Goal: Task Accomplishment & Management: Complete application form

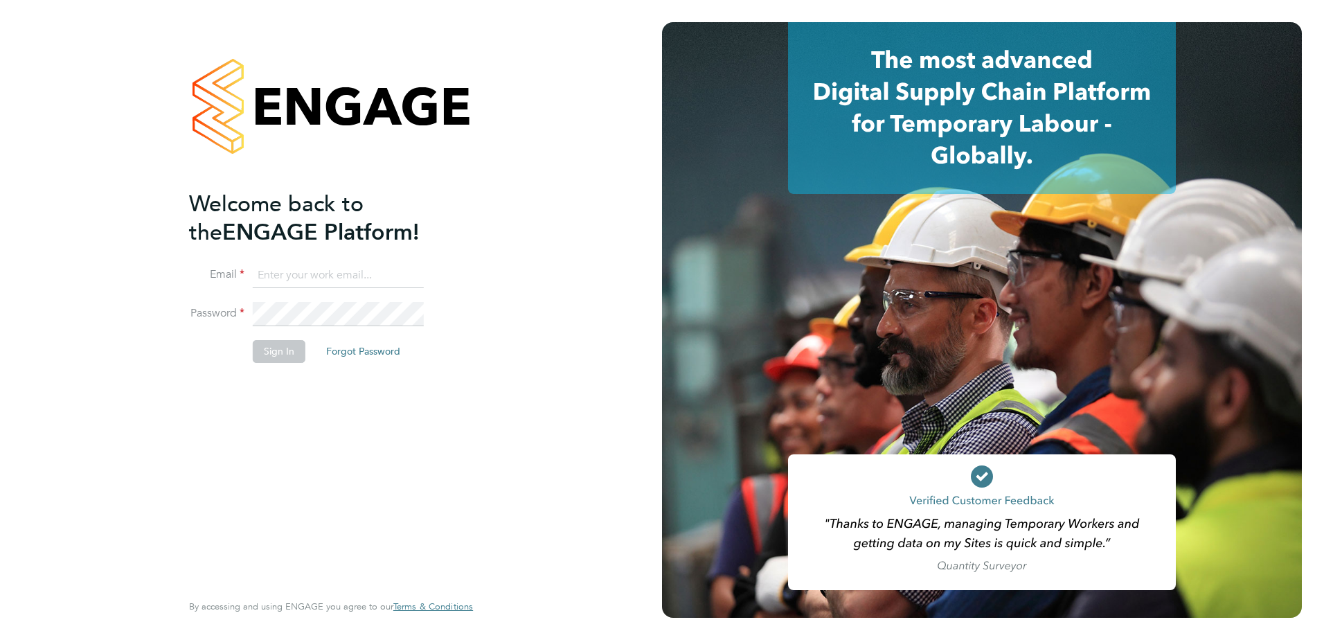
type input "kevin.shannon@vistry.co.uk"
click at [265, 351] on button "Sign In" at bounding box center [279, 351] width 53 height 22
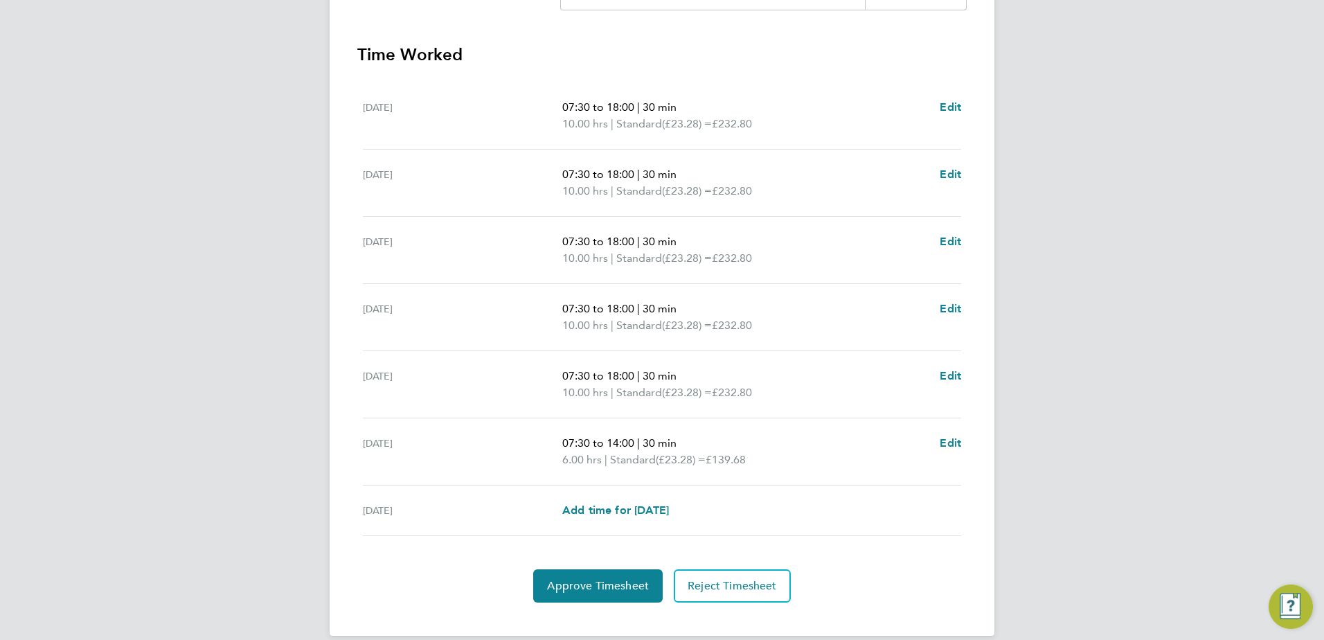
scroll to position [388, 0]
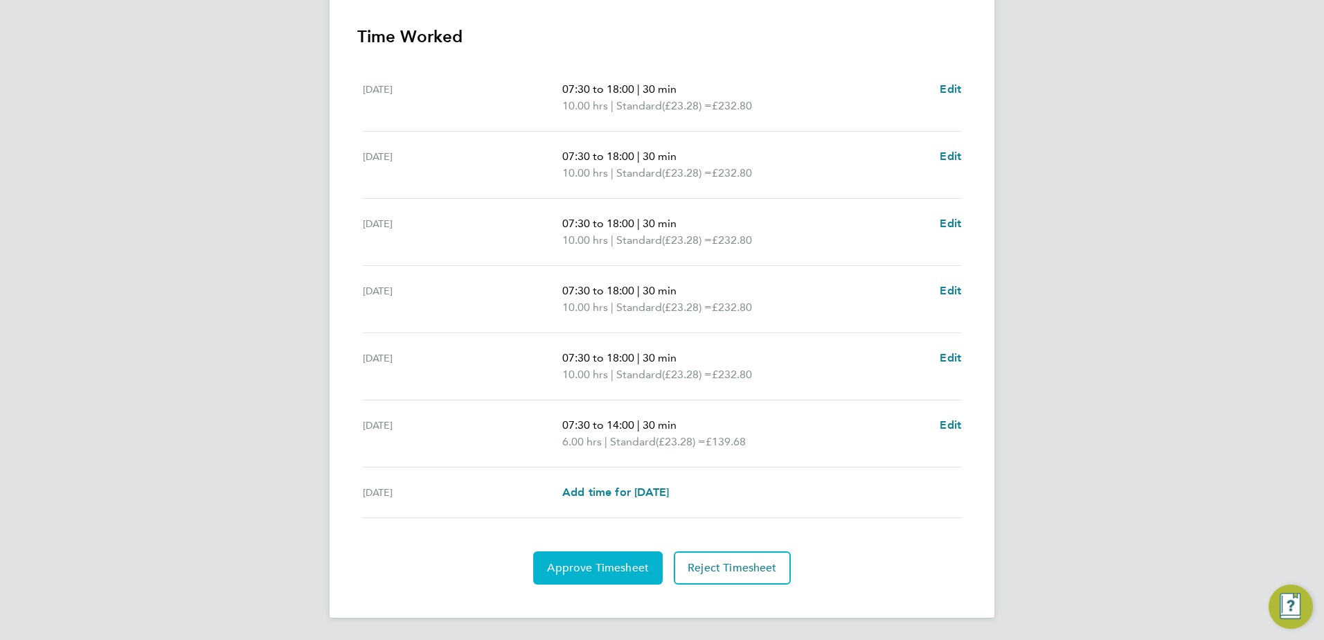
click at [579, 566] on span "Approve Timesheet" at bounding box center [598, 568] width 102 height 14
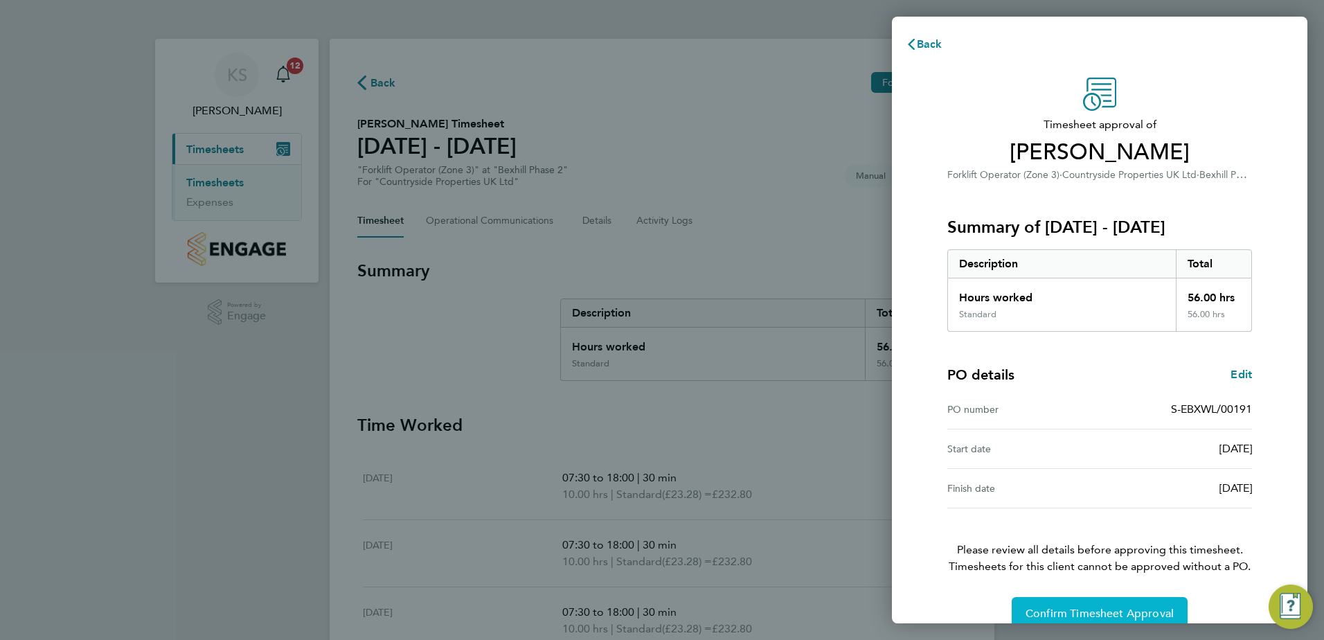
click at [1067, 615] on span "Confirm Timesheet Approval" at bounding box center [1099, 613] width 148 height 14
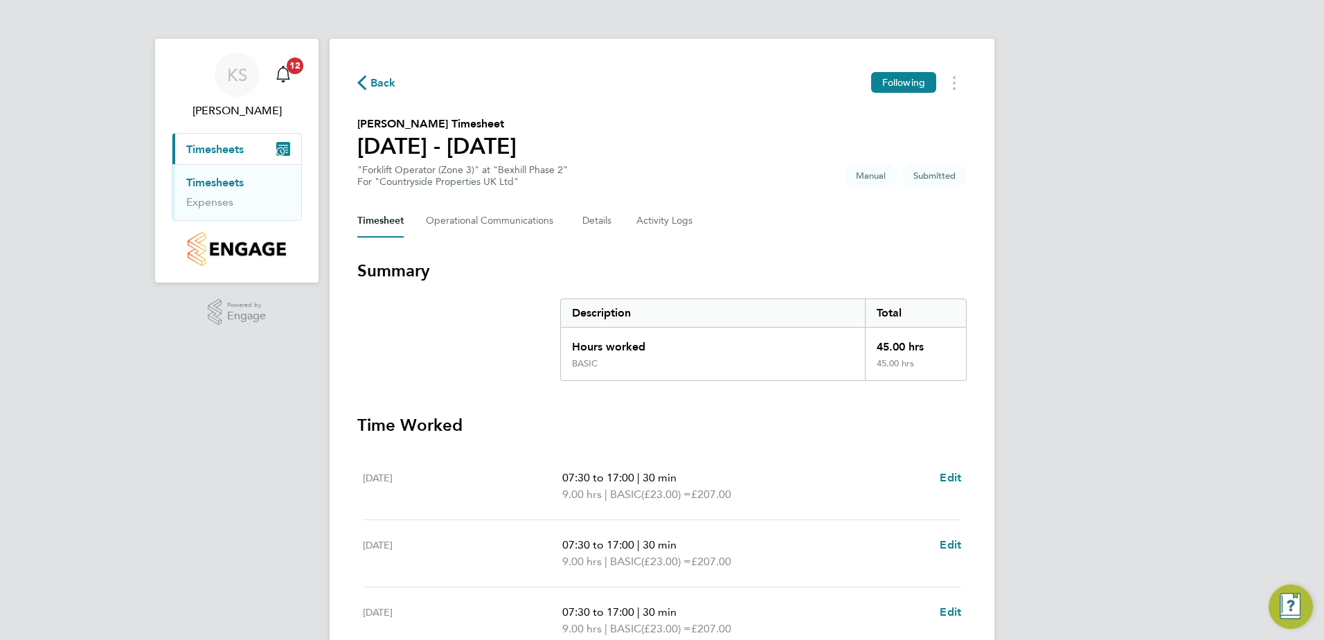
scroll to position [372, 0]
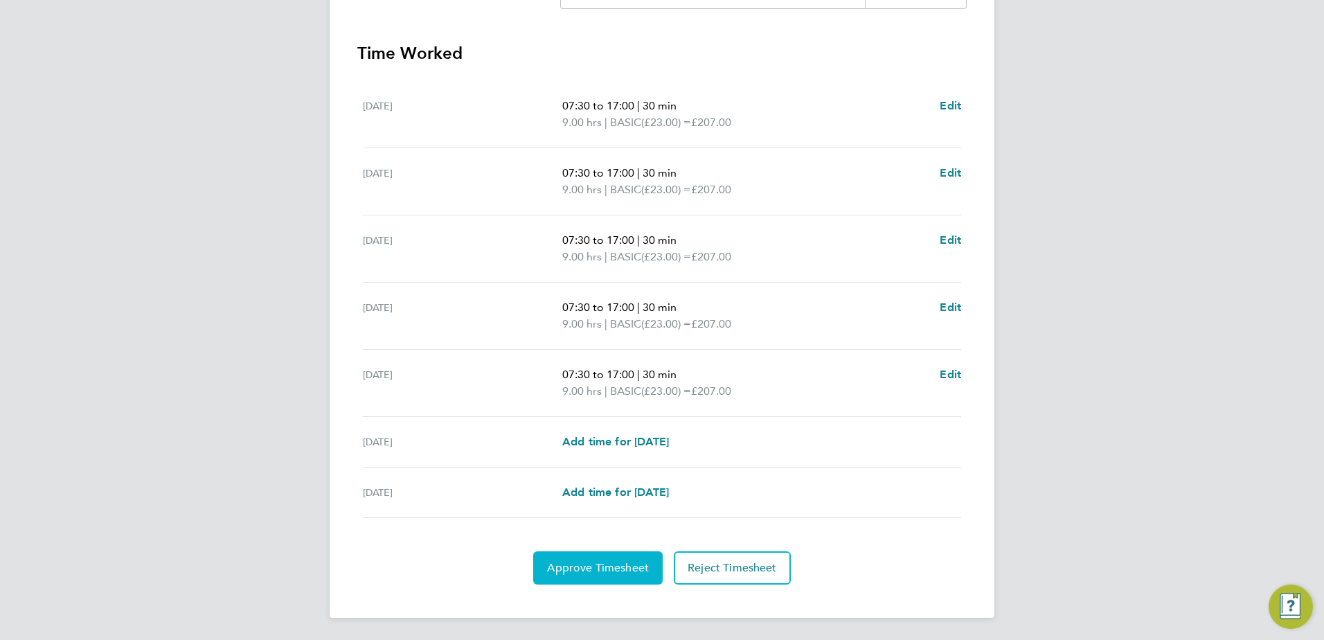
click at [587, 561] on span "Approve Timesheet" at bounding box center [598, 568] width 102 height 14
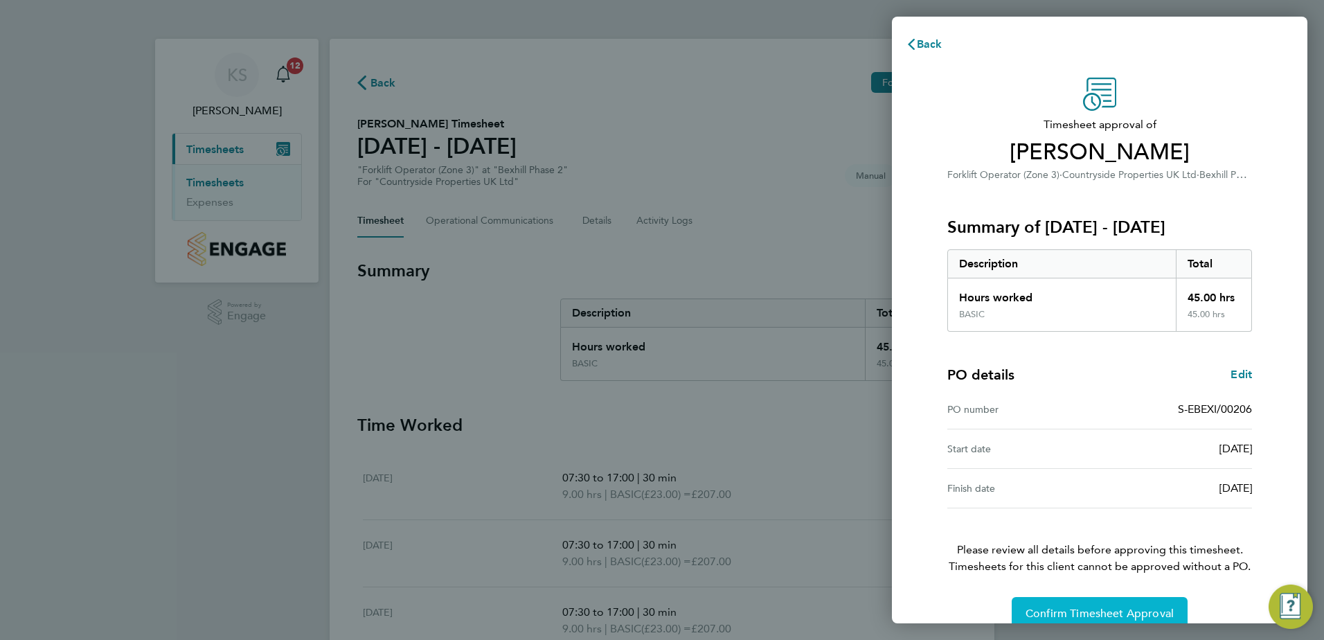
click at [1099, 608] on span "Confirm Timesheet Approval" at bounding box center [1099, 613] width 148 height 14
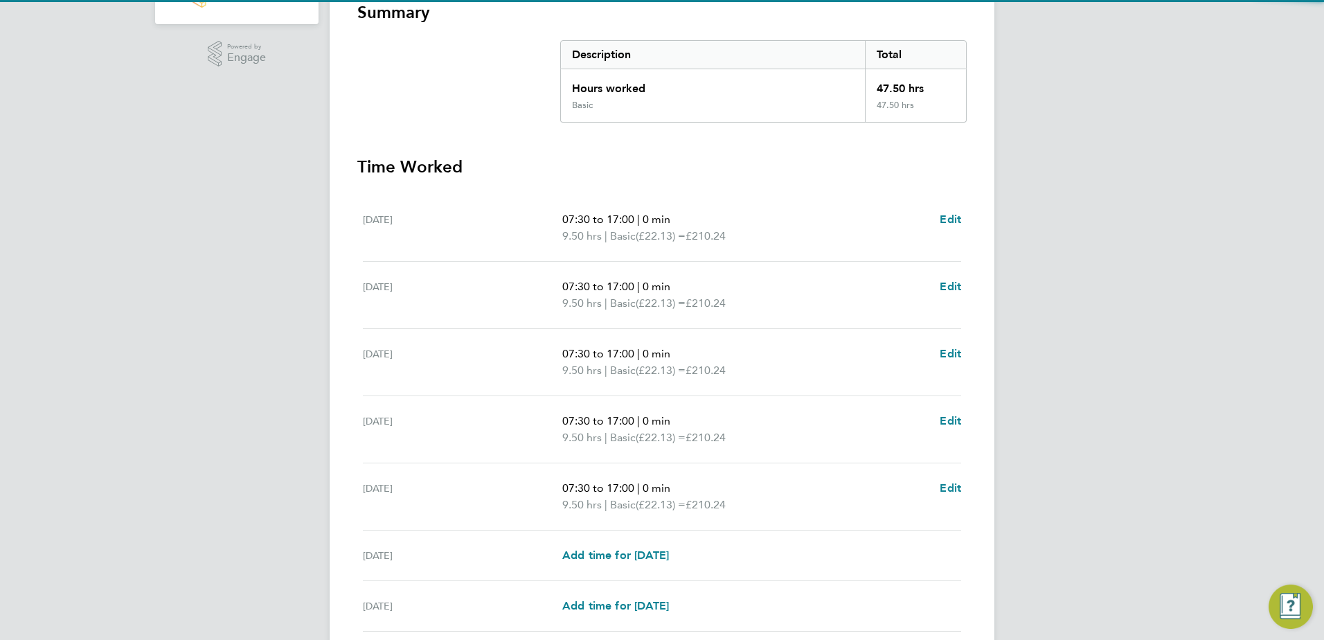
scroll to position [372, 0]
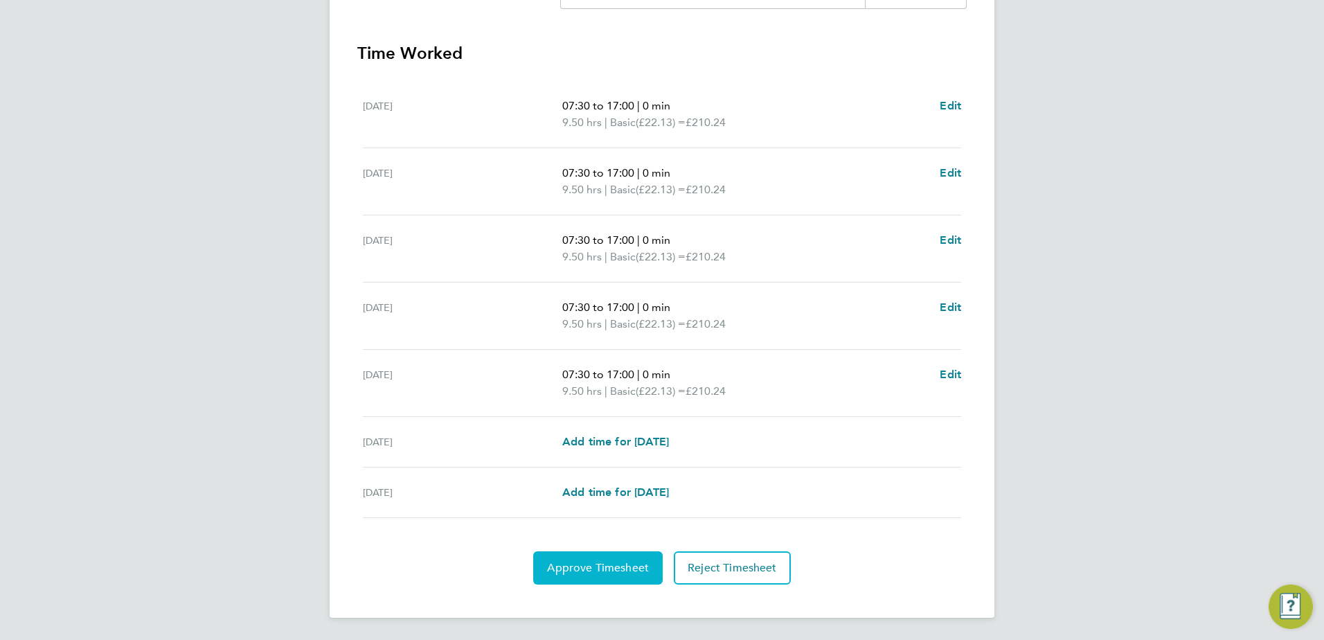
click at [582, 573] on span "Approve Timesheet" at bounding box center [598, 568] width 102 height 14
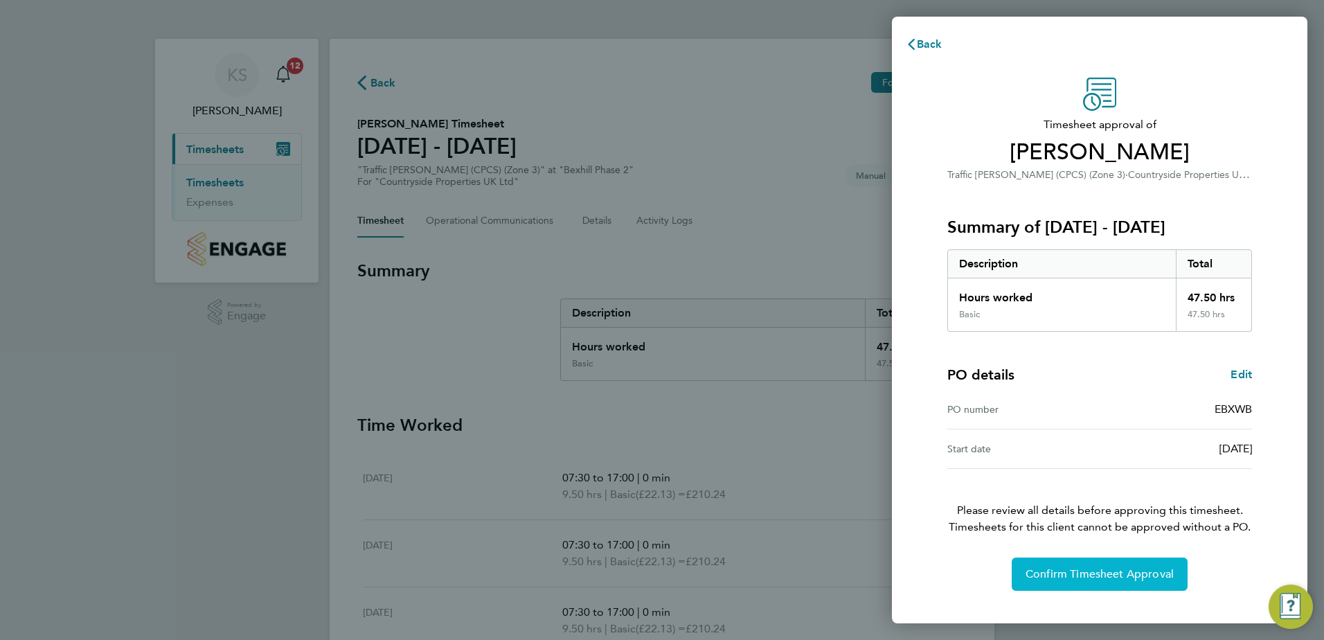
click at [1051, 579] on span "Confirm Timesheet Approval" at bounding box center [1099, 574] width 148 height 14
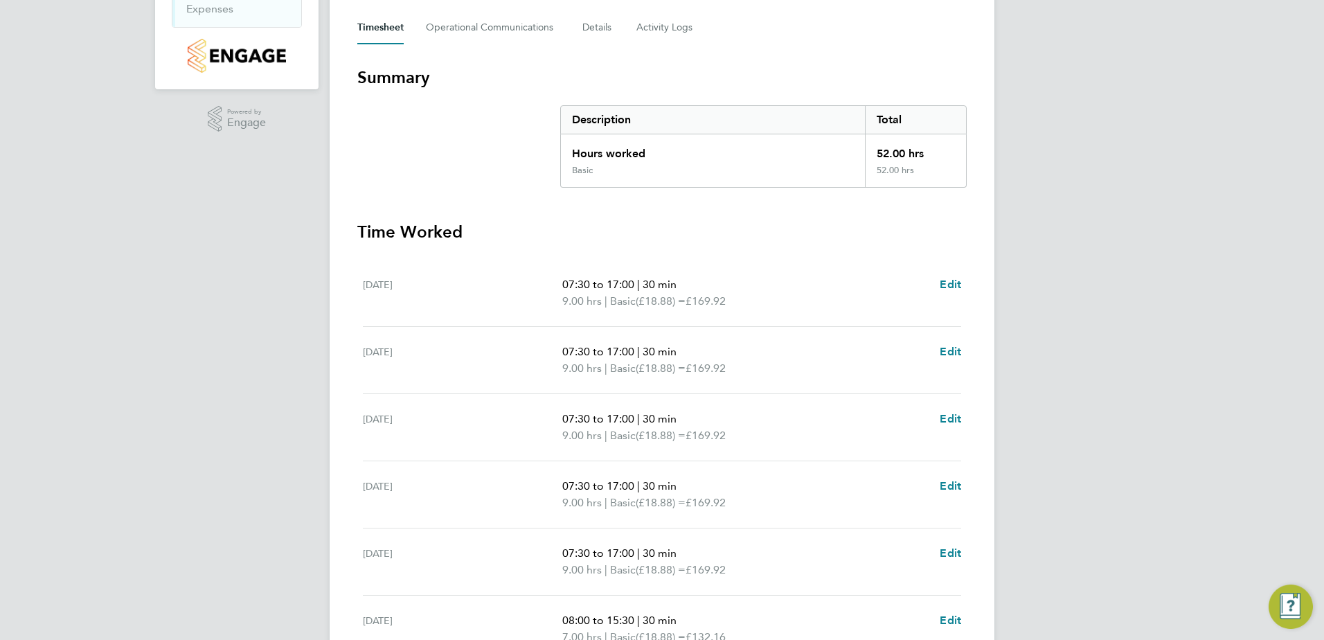
scroll to position [388, 0]
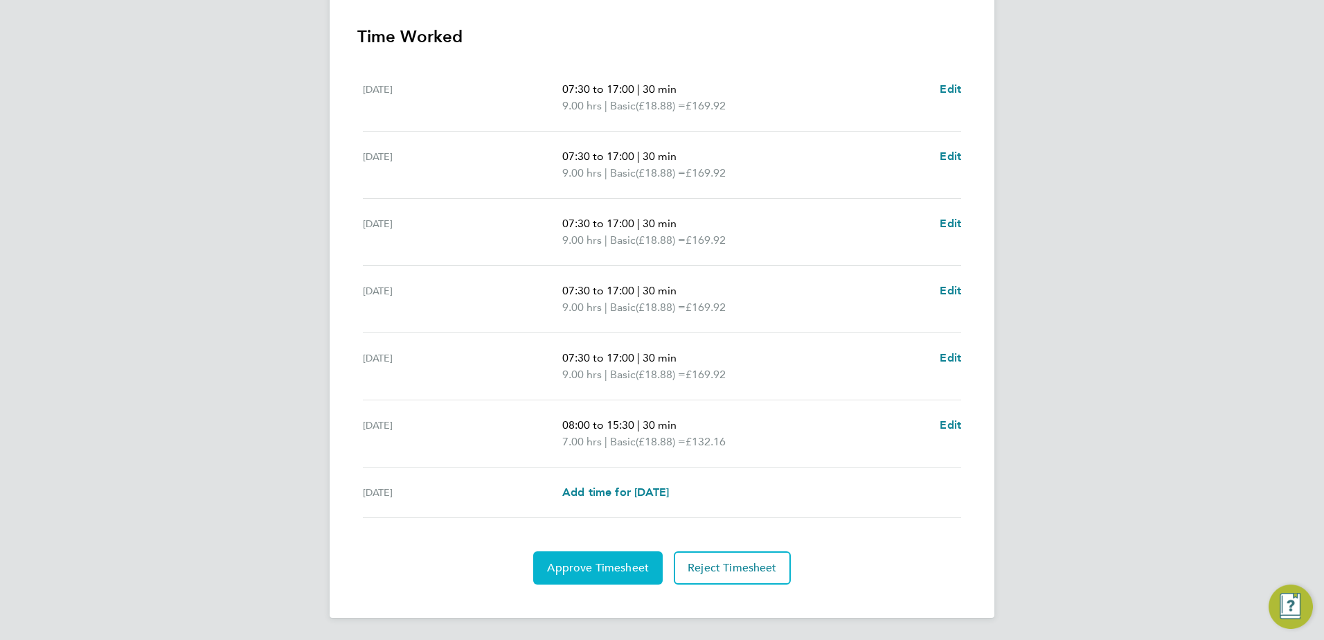
click at [586, 575] on button "Approve Timesheet" at bounding box center [597, 567] width 129 height 33
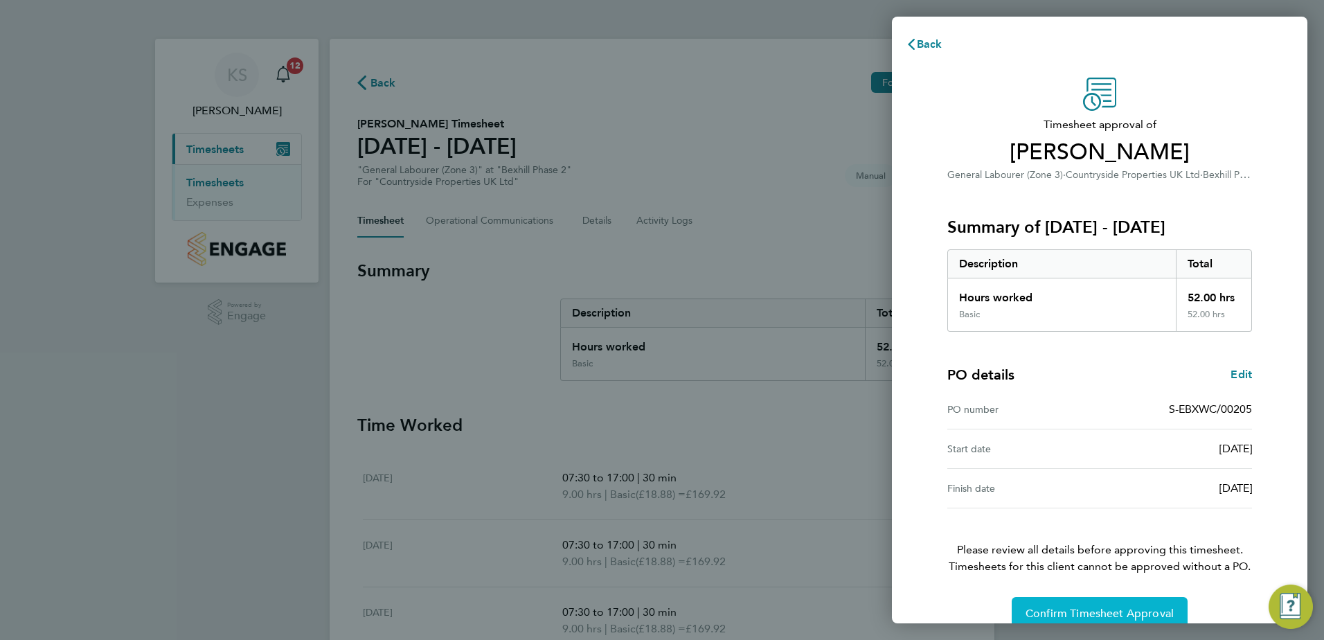
click at [1040, 612] on span "Confirm Timesheet Approval" at bounding box center [1099, 613] width 148 height 14
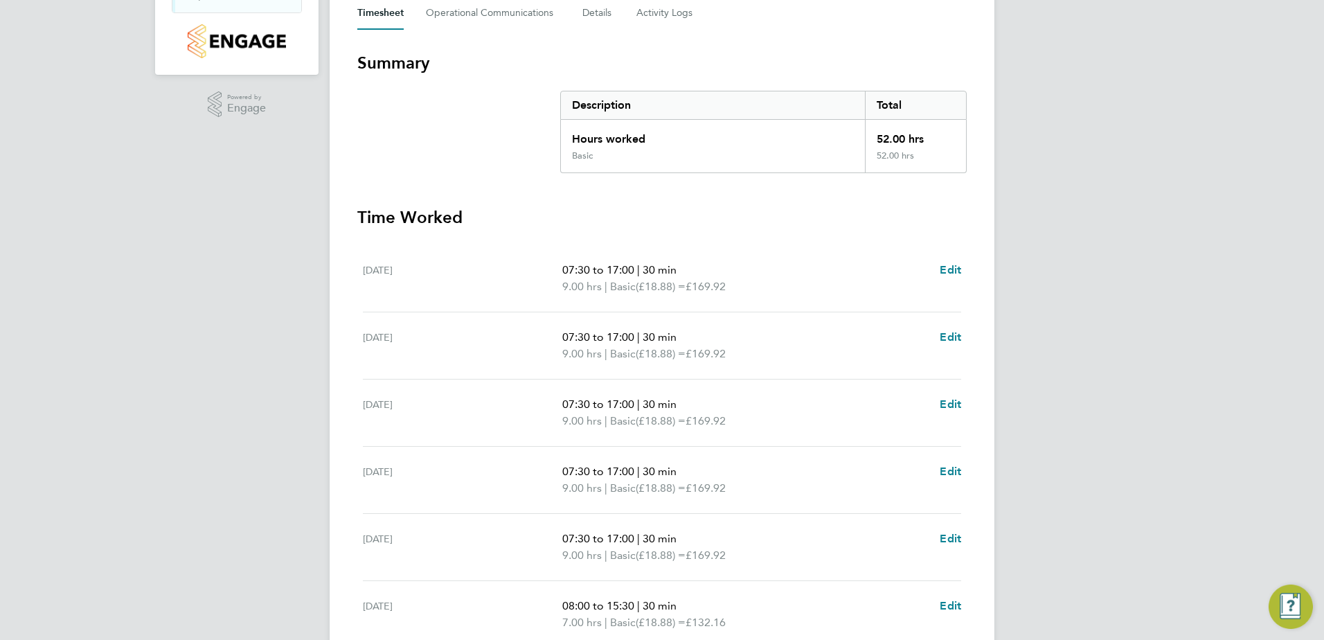
scroll to position [346, 0]
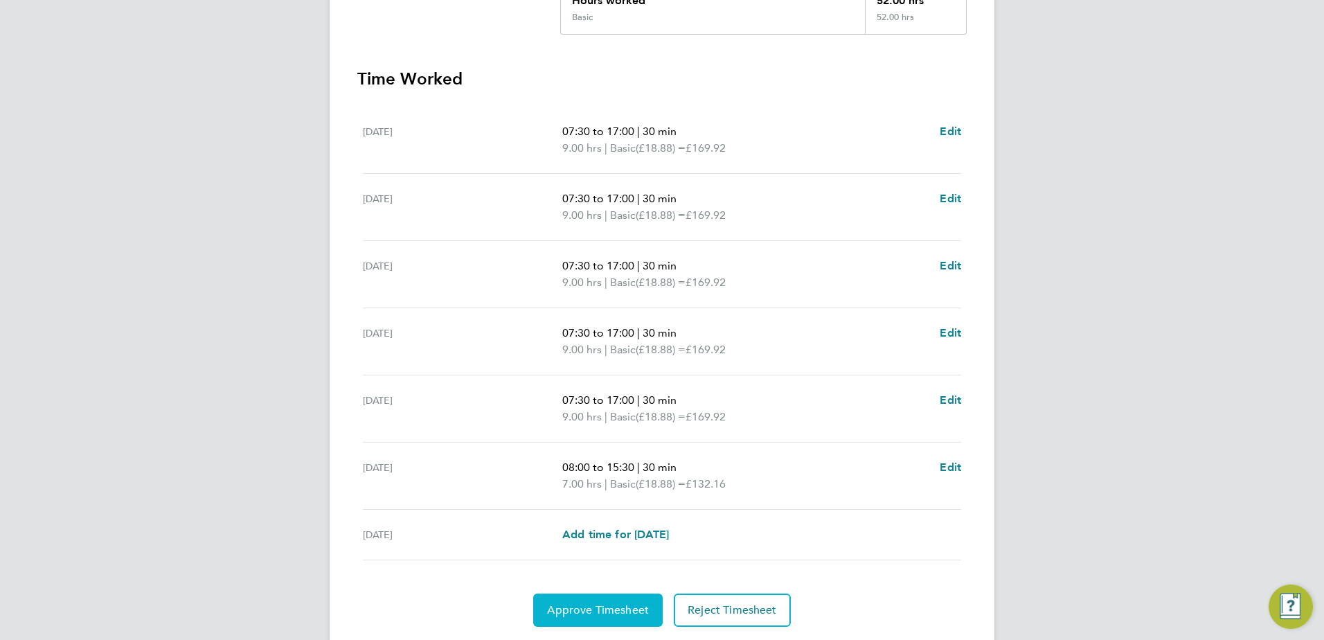
click at [604, 603] on span "Approve Timesheet" at bounding box center [598, 610] width 102 height 14
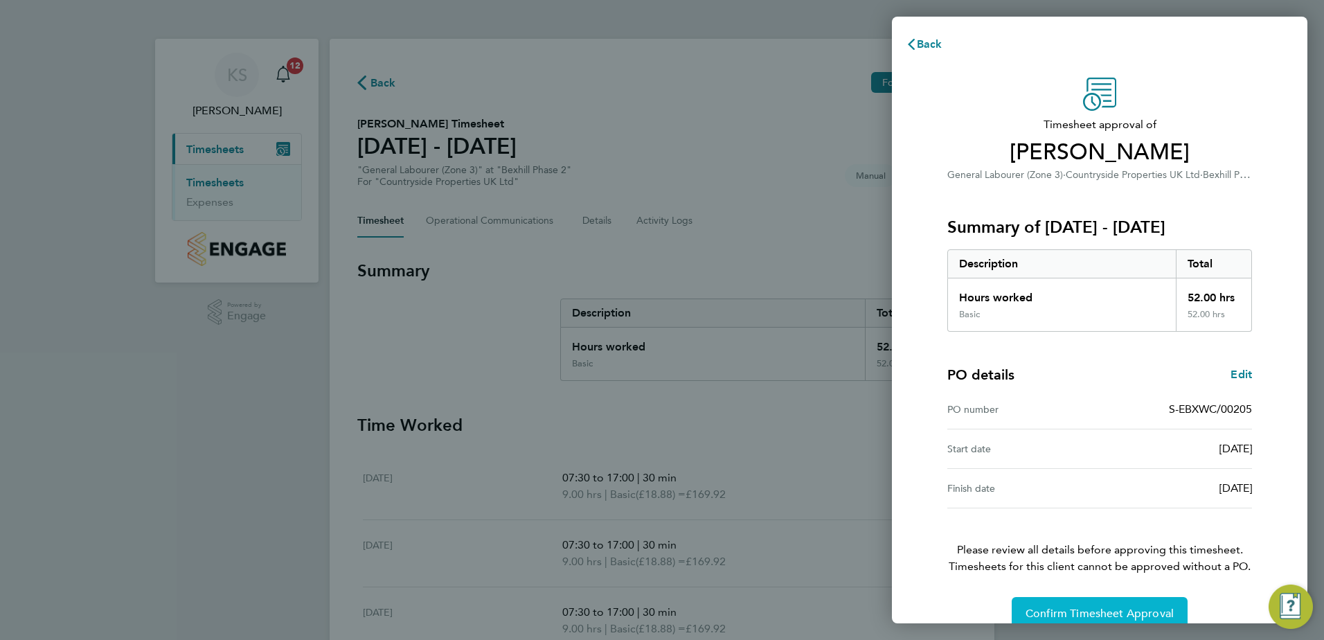
click at [1084, 615] on span "Confirm Timesheet Approval" at bounding box center [1099, 613] width 148 height 14
